Goal: Transaction & Acquisition: Purchase product/service

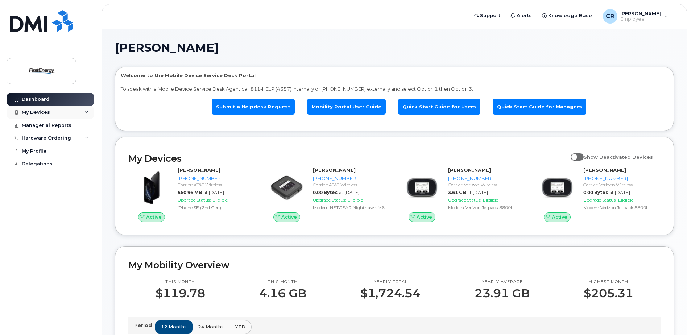
click at [85, 113] on icon at bounding box center [87, 113] width 4 height 4
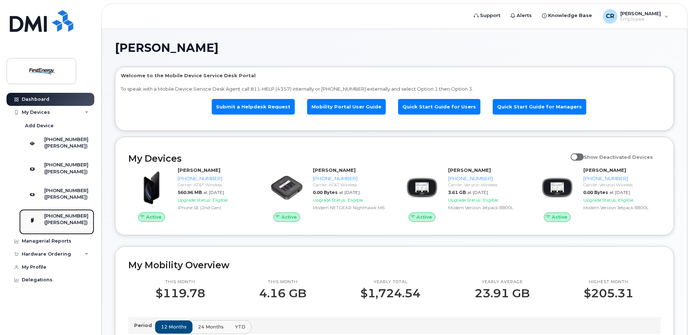
click at [69, 226] on div "([PERSON_NAME])" at bounding box center [66, 222] width 44 height 7
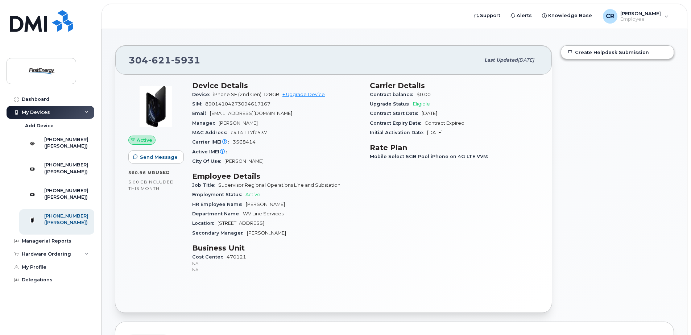
scroll to position [36, 0]
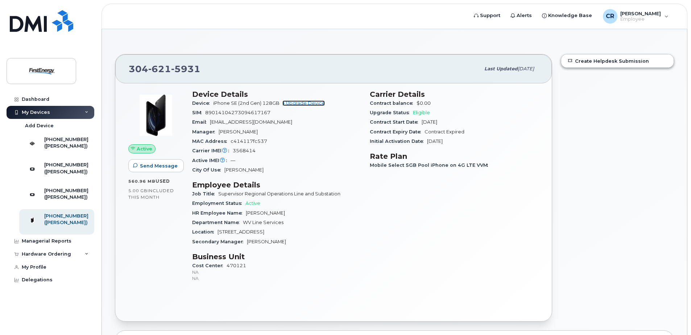
click at [296, 104] on link "+ Upgrade Device" at bounding box center [303, 102] width 42 height 5
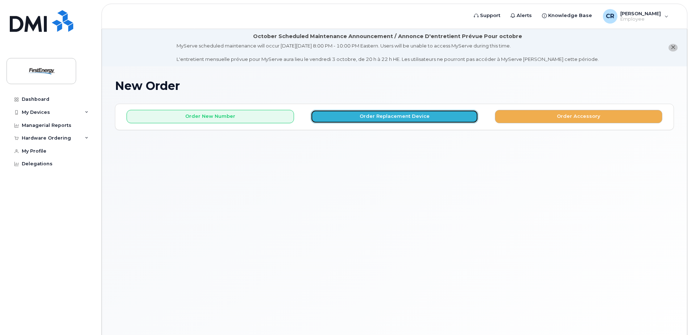
click at [370, 115] on button "Order Replacement Device" at bounding box center [395, 116] width 168 height 13
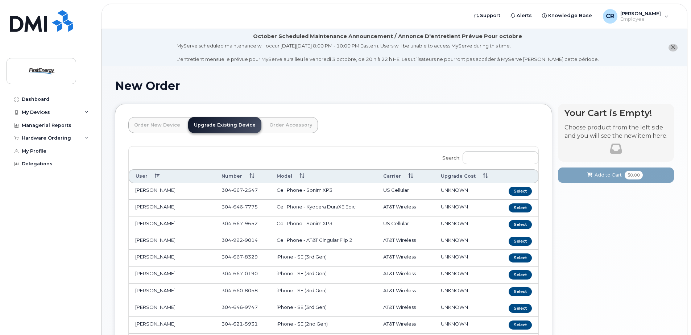
click at [168, 123] on link "Order New Device" at bounding box center [157, 125] width 58 height 16
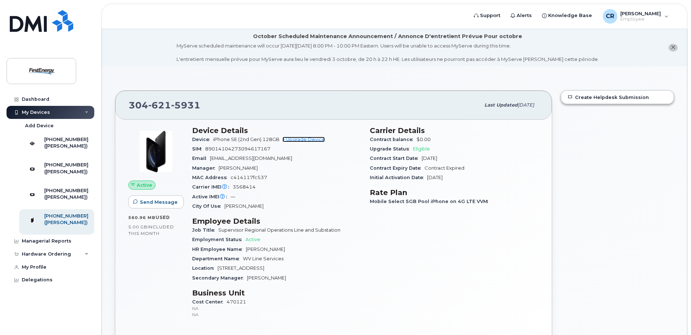
click at [296, 140] on link "+ Upgrade Device" at bounding box center [303, 139] width 42 height 5
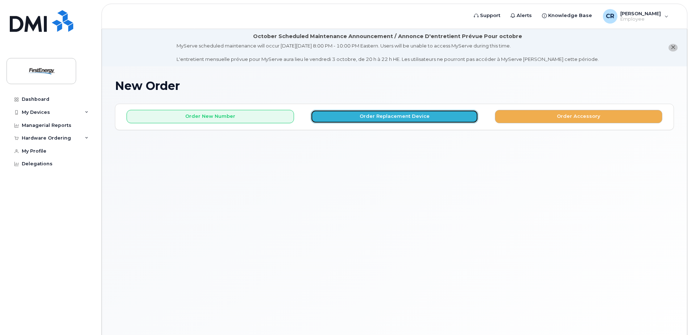
click at [342, 119] on button "Order Replacement Device" at bounding box center [395, 116] width 168 height 13
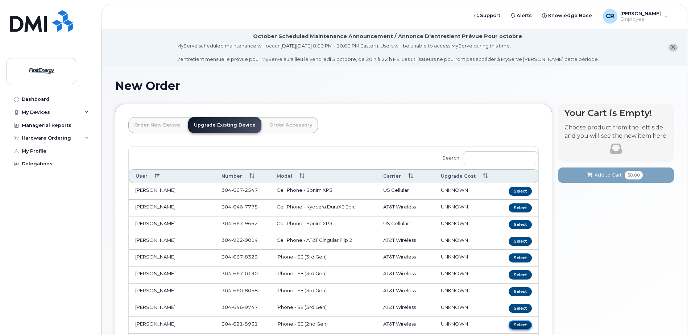
click at [517, 326] on button "Select" at bounding box center [520, 325] width 23 height 9
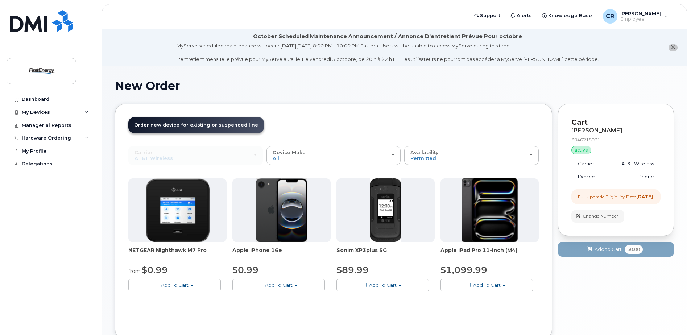
click at [297, 286] on span "button" at bounding box center [295, 285] width 3 height 1
click at [321, 220] on div at bounding box center [281, 210] width 98 height 64
click at [298, 285] on button "Add To Cart" at bounding box center [278, 285] width 92 height 13
click at [296, 296] on link "$0.99 - 2 Year Upgrade" at bounding box center [269, 298] width 70 height 9
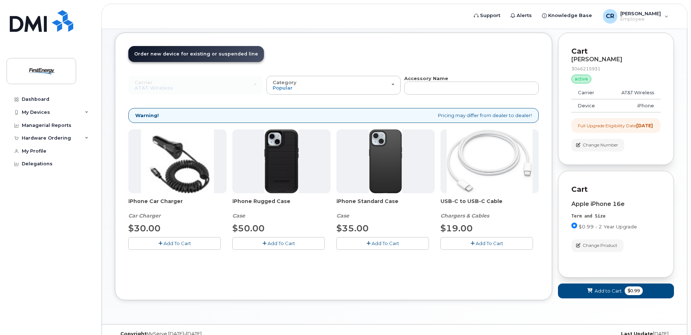
scroll to position [73, 0]
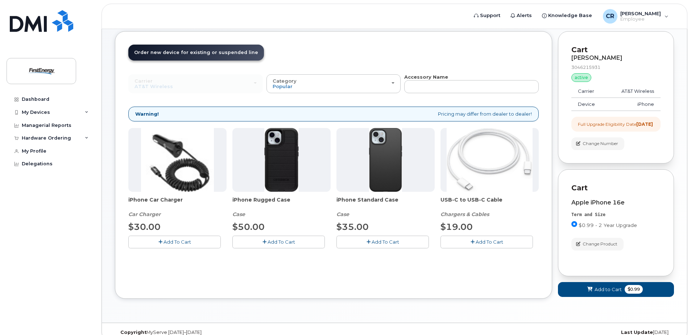
click at [632, 91] on td "AT&T Wireless" at bounding box center [634, 91] width 54 height 13
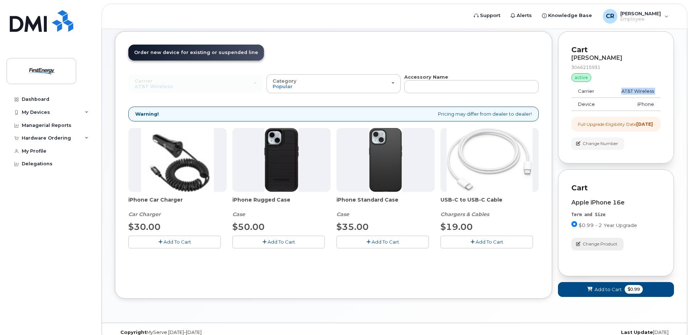
click at [590, 247] on span "Change Product" at bounding box center [600, 244] width 35 height 7
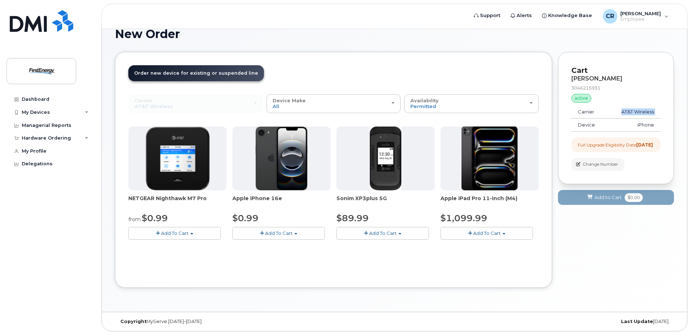
scroll to position [52, 0]
click at [270, 158] on img at bounding box center [282, 159] width 52 height 64
click at [257, 194] on div "Apple iPhone 16e $0.99 Add To Cart $0.99 - 2 Year Upgrade" at bounding box center [281, 183] width 98 height 113
click at [63, 153] on link "My Profile" at bounding box center [51, 151] width 88 height 13
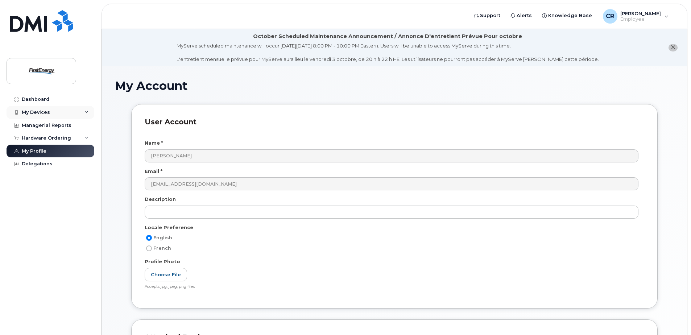
click at [39, 111] on div "My Devices" at bounding box center [36, 112] width 28 height 6
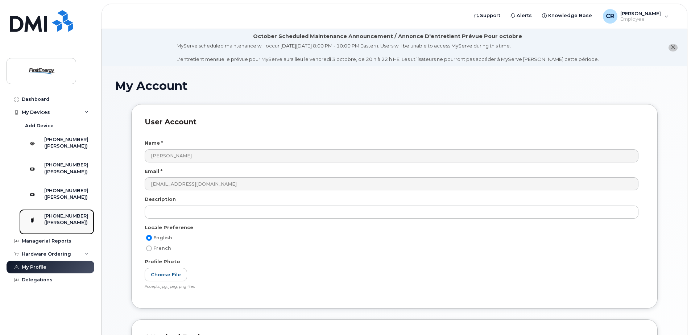
click at [61, 226] on div "([PERSON_NAME])" at bounding box center [66, 222] width 44 height 7
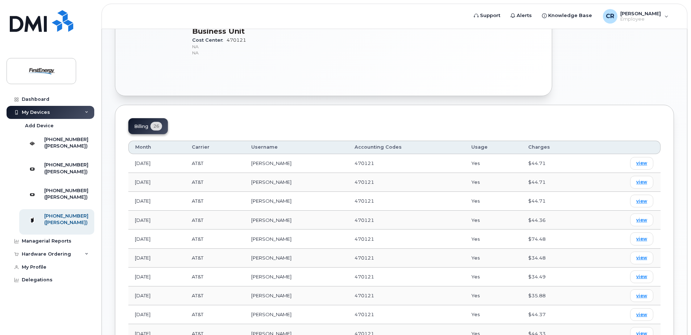
scroll to position [254, 0]
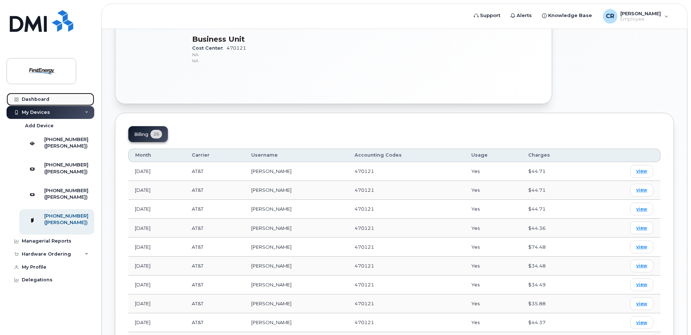
click at [17, 95] on link "Dashboard" at bounding box center [51, 99] width 88 height 13
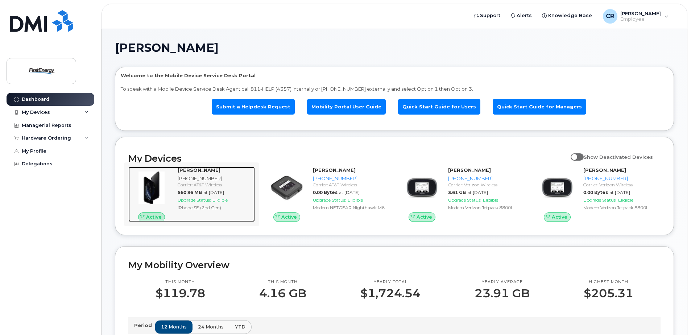
click at [199, 178] on div "[PHONE_NUMBER]" at bounding box center [215, 178] width 74 height 7
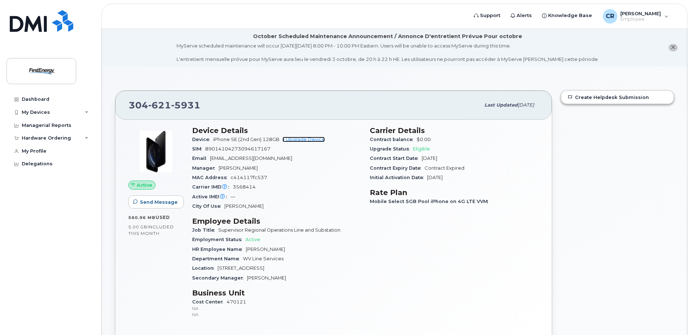
click at [302, 138] on link "+ Upgrade Device" at bounding box center [303, 139] width 42 height 5
click at [669, 19] on div "CR [PERSON_NAME] Employee" at bounding box center [636, 16] width 76 height 15
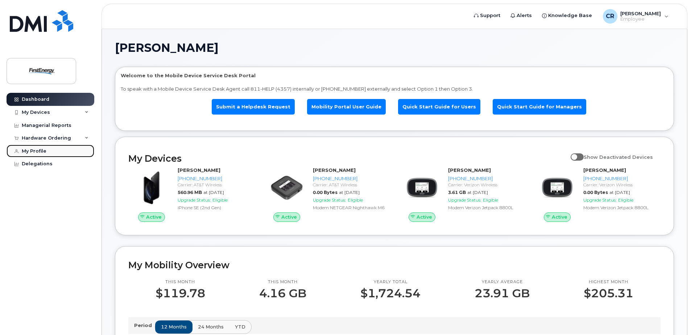
click at [54, 150] on link "My Profile" at bounding box center [51, 151] width 88 height 13
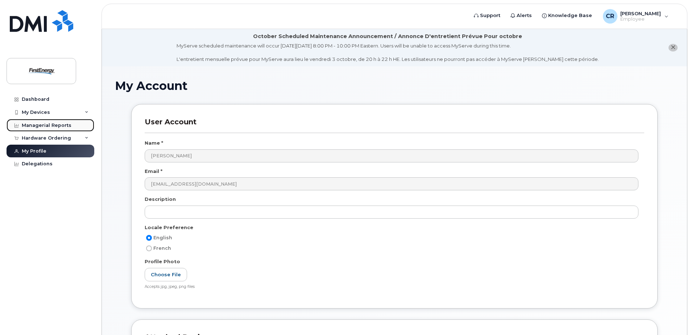
click at [56, 125] on div "Managerial Reports" at bounding box center [47, 126] width 50 height 6
click at [35, 123] on div "Managerial Reports" at bounding box center [47, 126] width 50 height 6
click at [51, 114] on div "My Devices" at bounding box center [51, 112] width 88 height 13
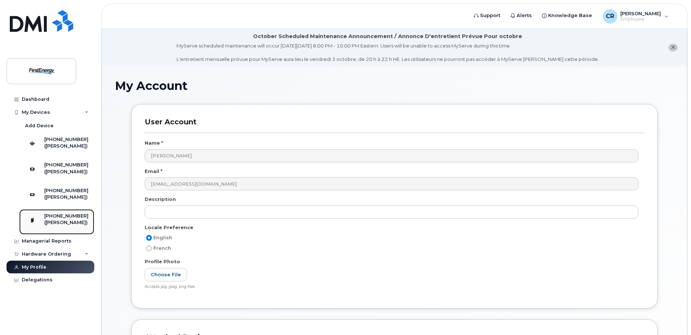
click at [69, 226] on div "([PERSON_NAME])" at bounding box center [66, 222] width 44 height 7
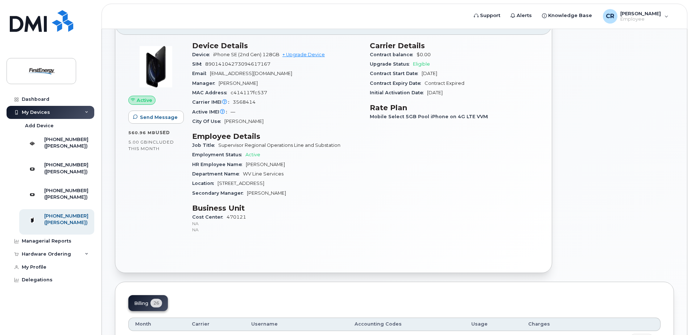
scroll to position [40, 0]
